Goal: Information Seeking & Learning: Learn about a topic

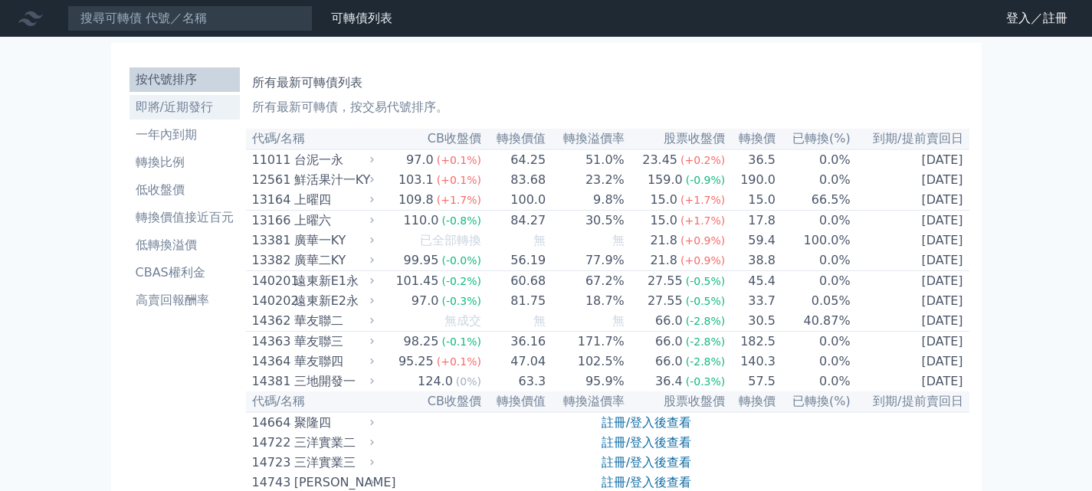
click at [199, 111] on li "即將/近期發行" at bounding box center [185, 107] width 110 height 18
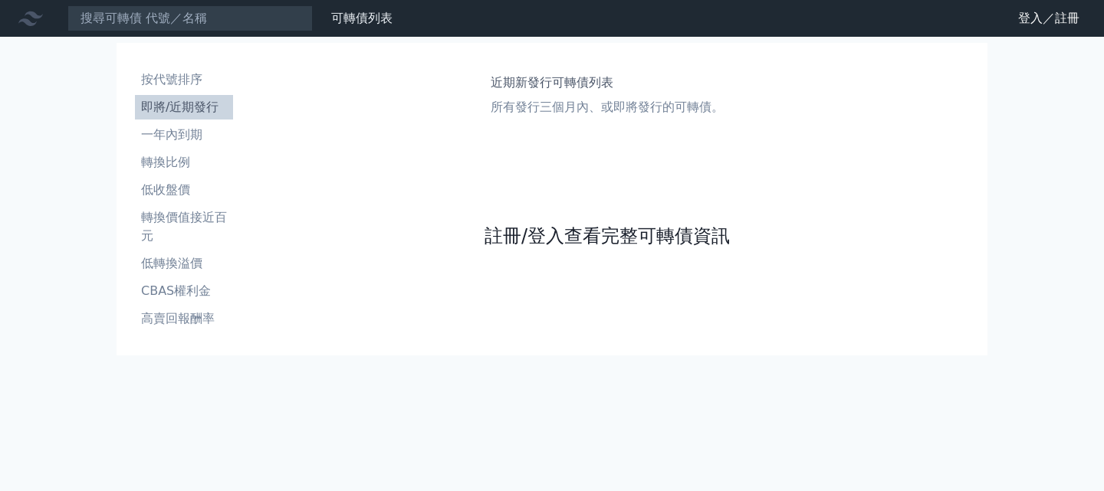
click at [572, 238] on link "註冊/登入查看完整可轉債資訊" at bounding box center [606, 236] width 245 height 25
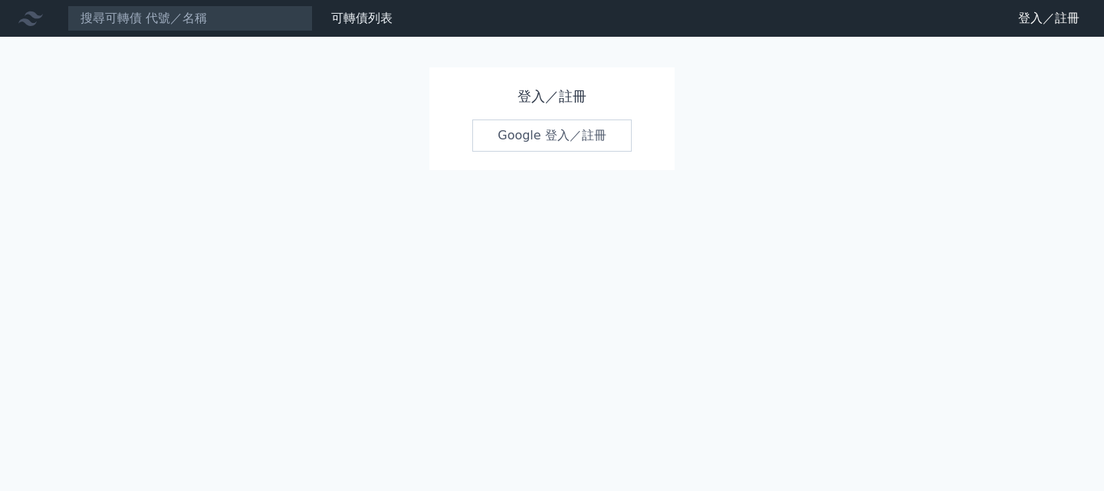
click at [583, 131] on link "Google 登入／註冊" at bounding box center [551, 136] width 159 height 32
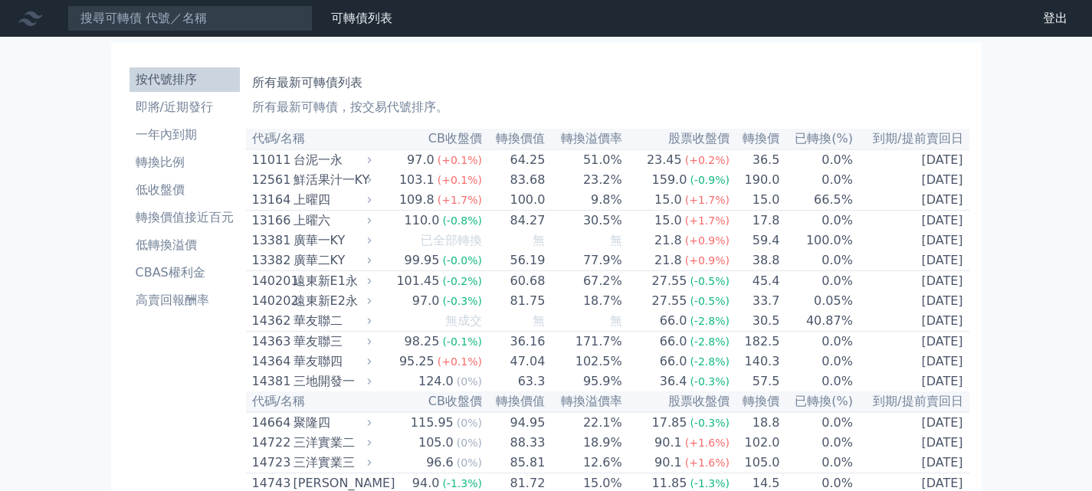
click at [162, 109] on li "即將/近期發行" at bounding box center [185, 107] width 110 height 18
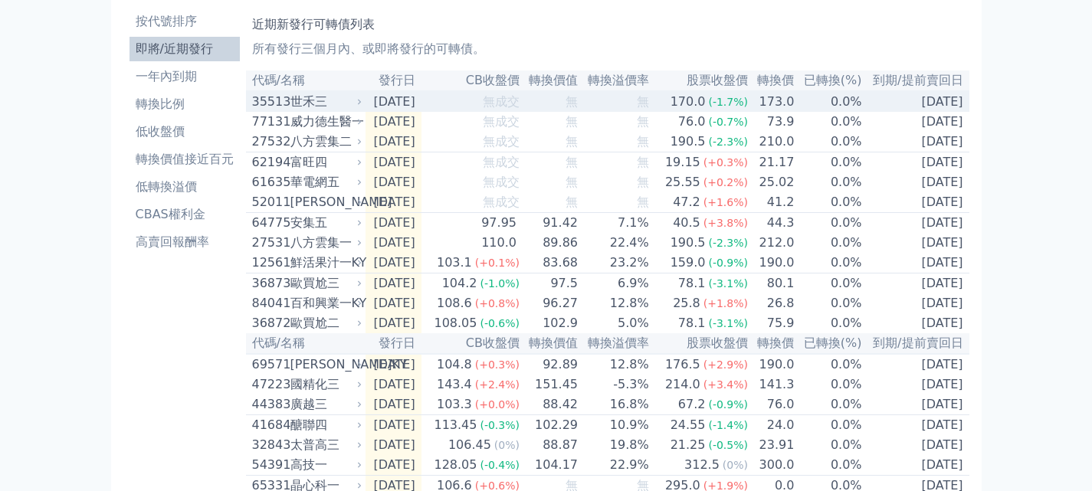
scroll to position [77, 0]
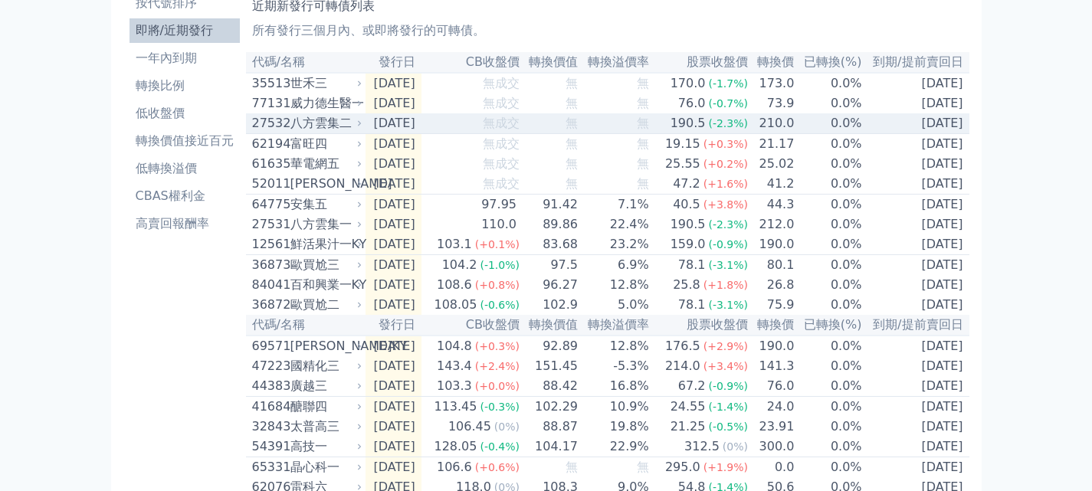
click at [327, 124] on div "八方雲集二" at bounding box center [324, 123] width 69 height 18
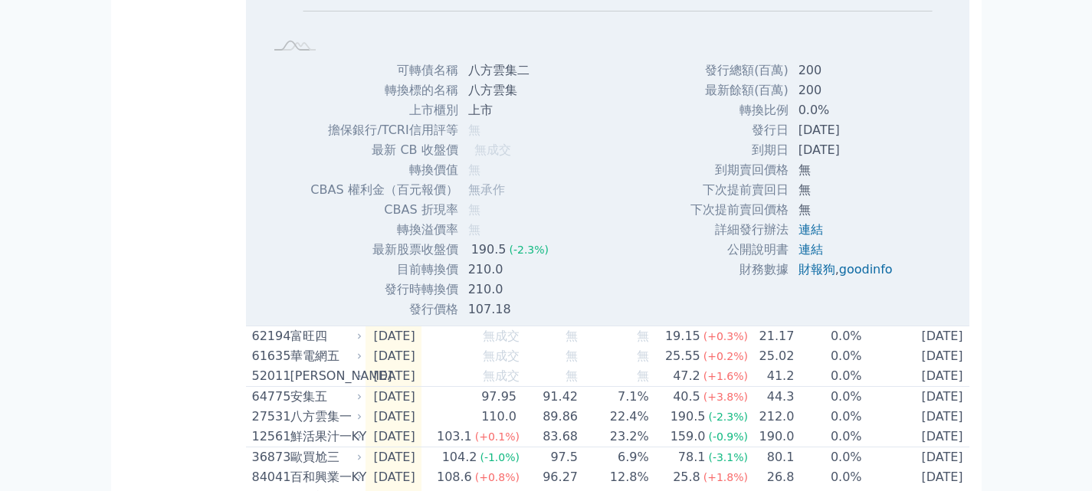
scroll to position [383, 0]
click at [813, 235] on link "連結" at bounding box center [811, 229] width 25 height 15
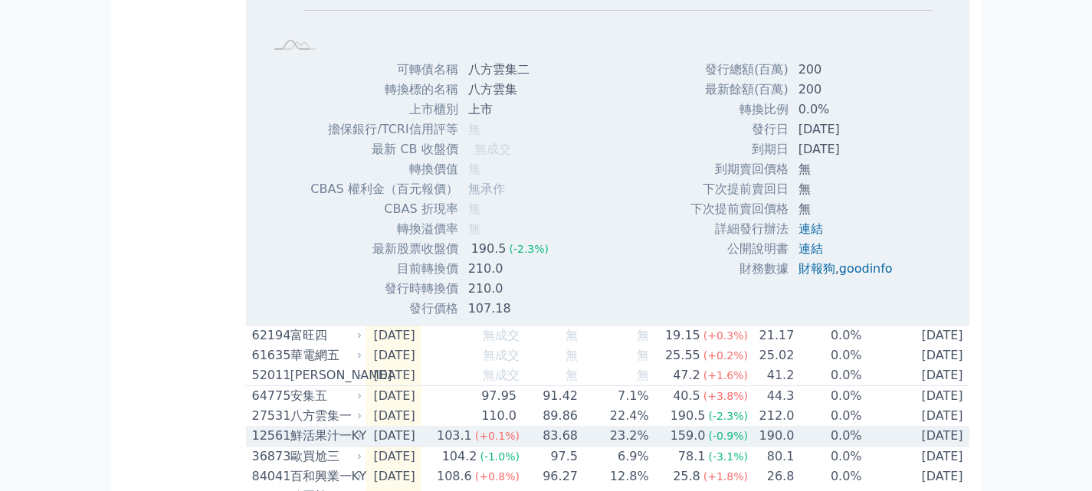
click at [291, 444] on div "鮮活果汁一KY" at bounding box center [324, 436] width 69 height 18
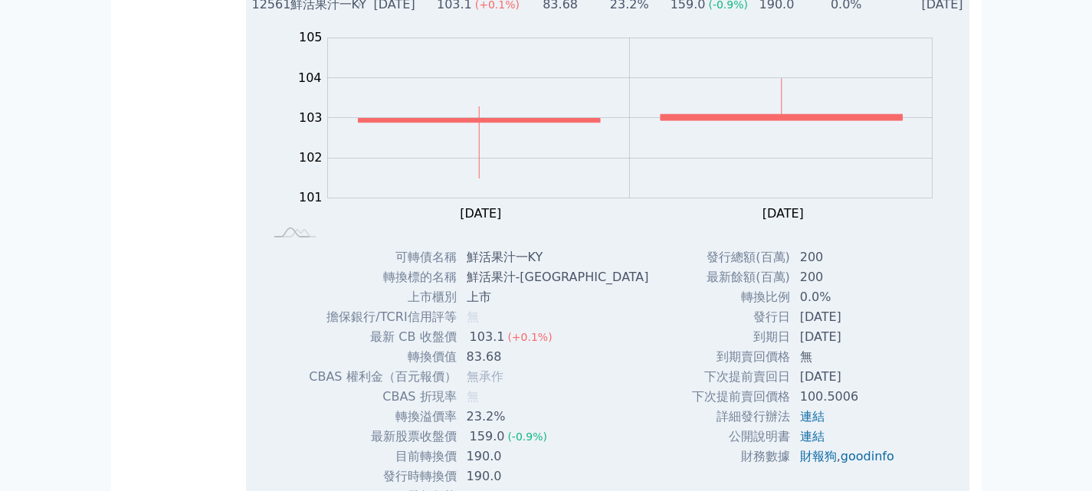
scroll to position [843, 0]
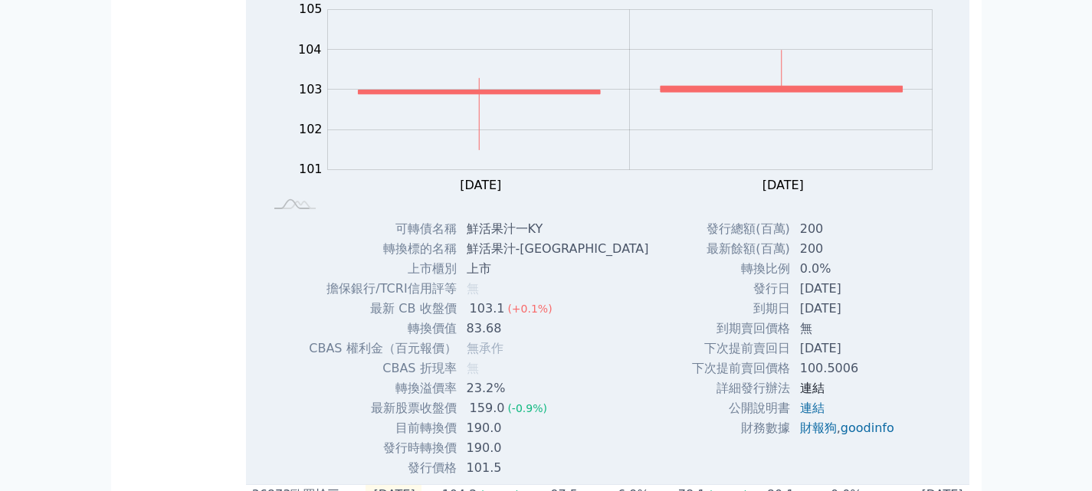
click at [813, 396] on link "連結" at bounding box center [812, 388] width 25 height 15
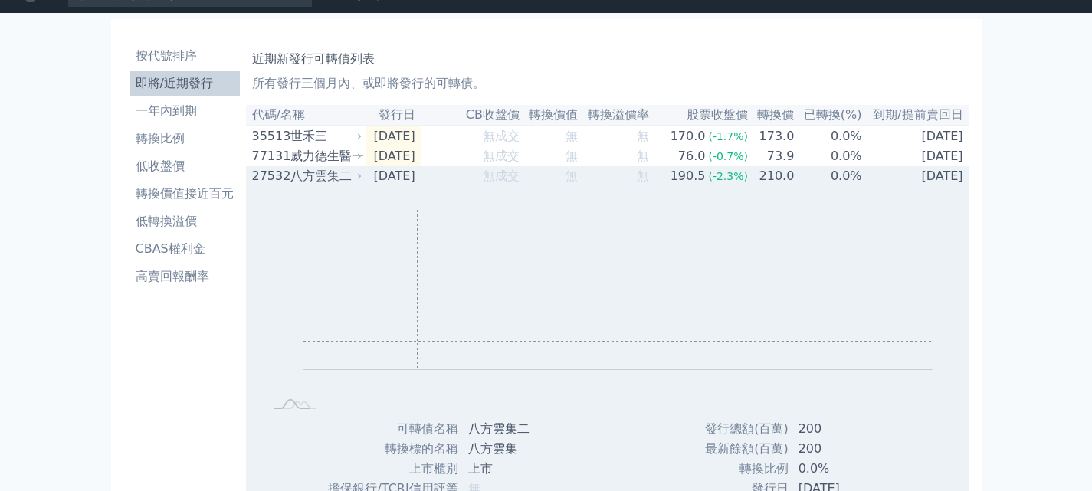
scroll to position [0, 0]
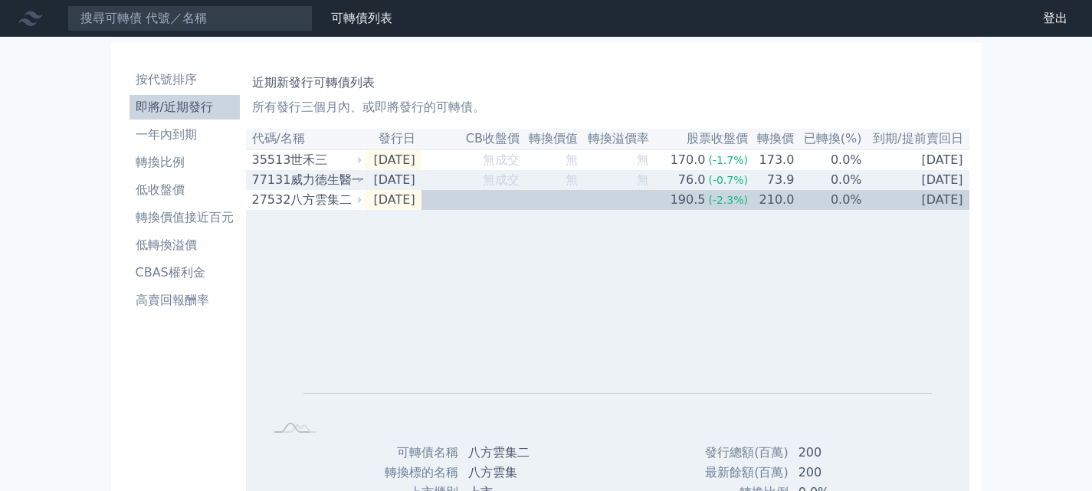
click at [312, 176] on div "威力德生醫一" at bounding box center [324, 180] width 69 height 18
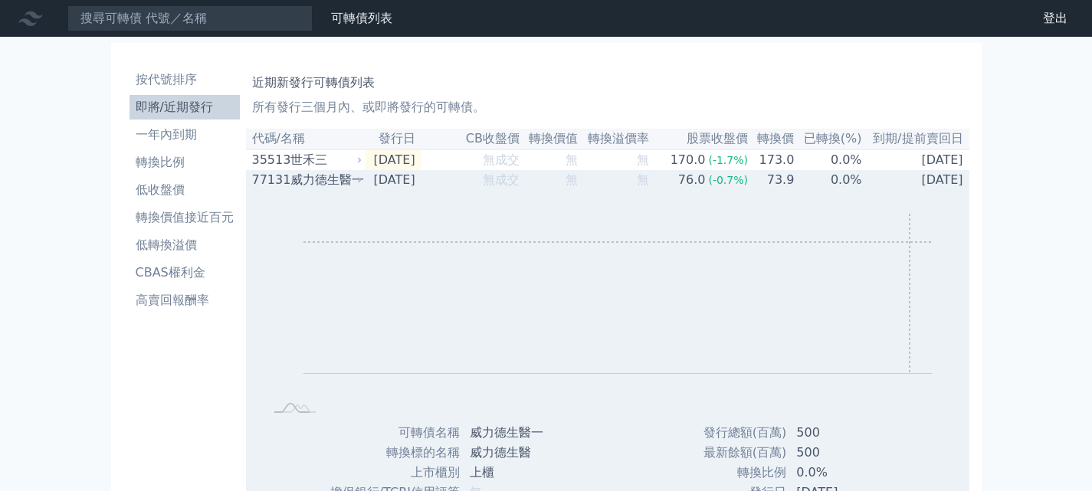
scroll to position [230, 0]
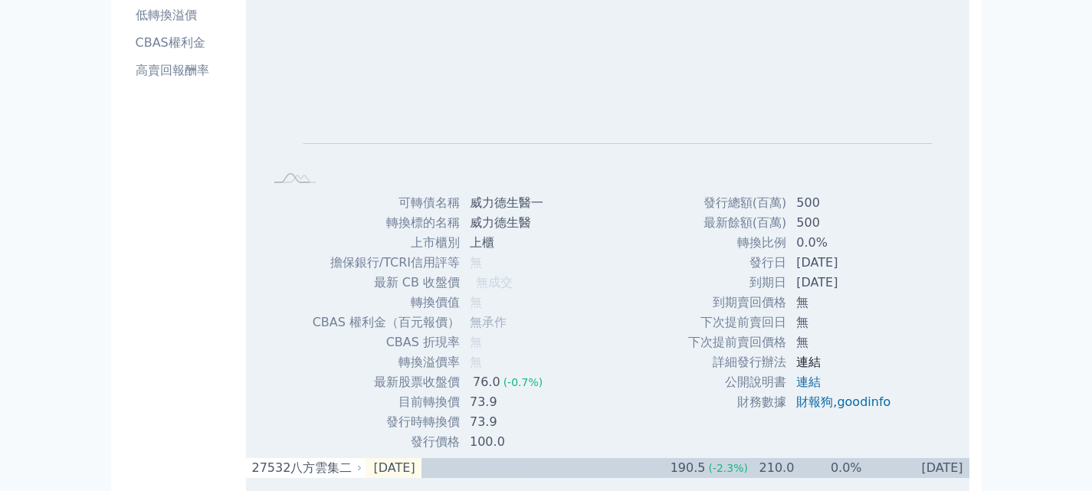
click at [806, 368] on link "連結" at bounding box center [808, 362] width 25 height 15
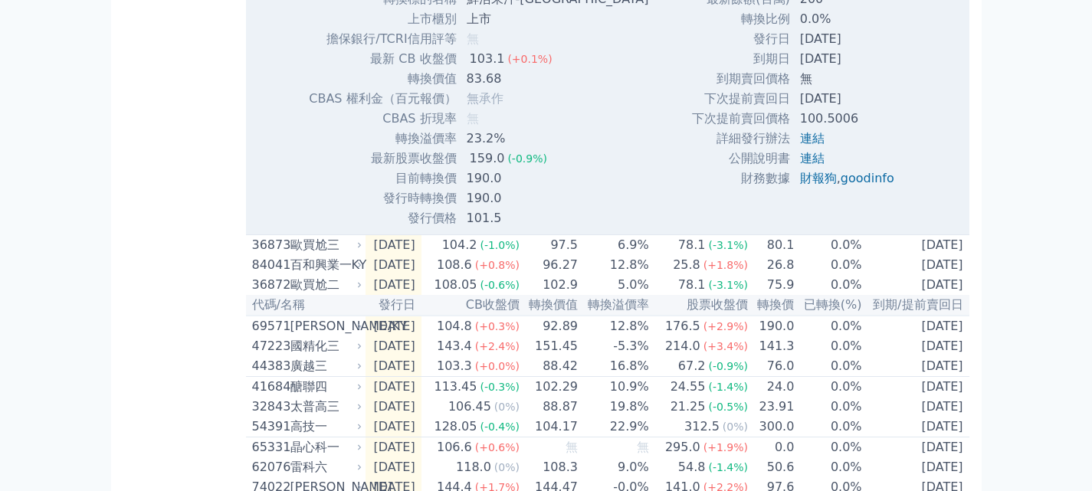
scroll to position [1610, 0]
